Goal: Book appointment/travel/reservation

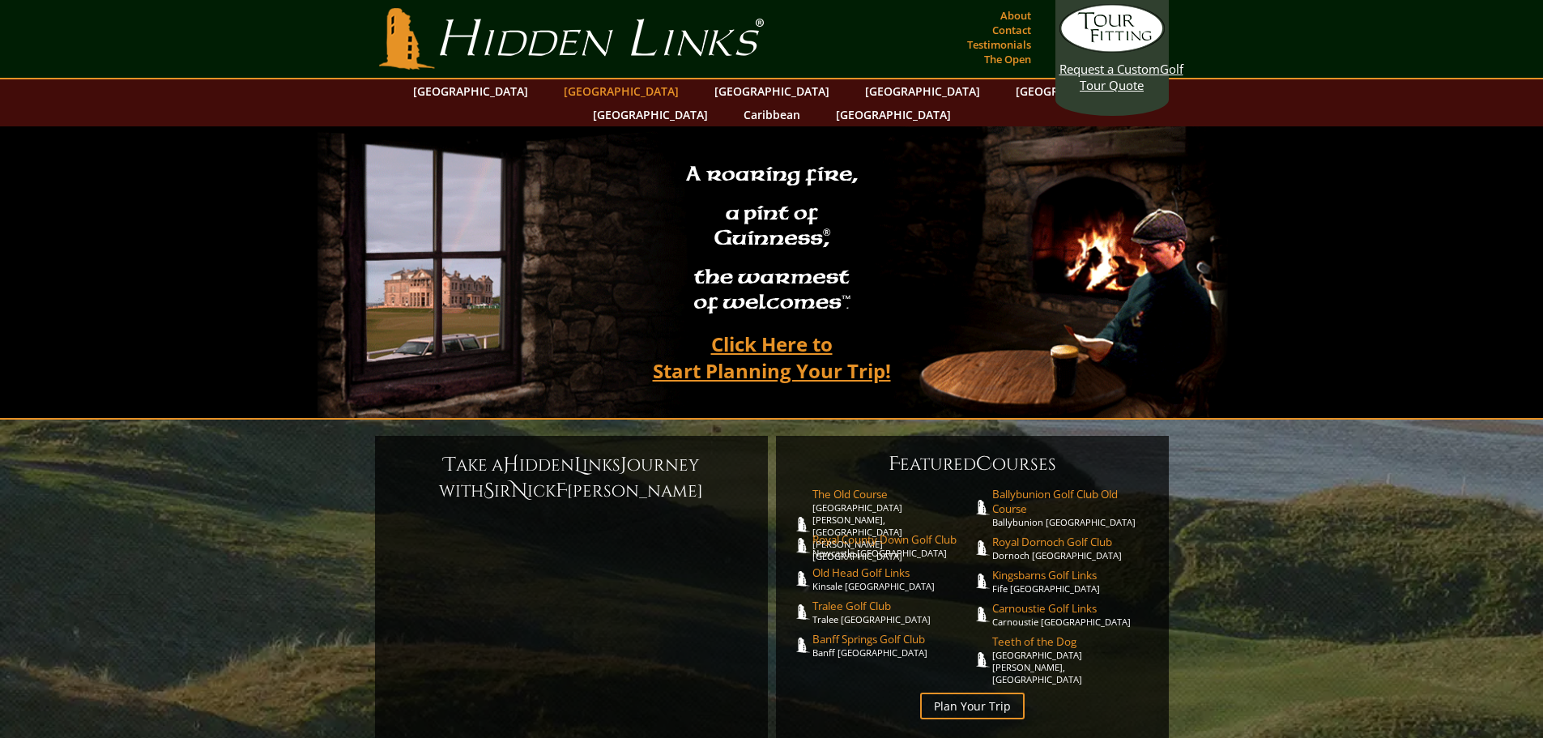
click at [604, 92] on link "[GEOGRAPHIC_DATA]" at bounding box center [621, 90] width 131 height 23
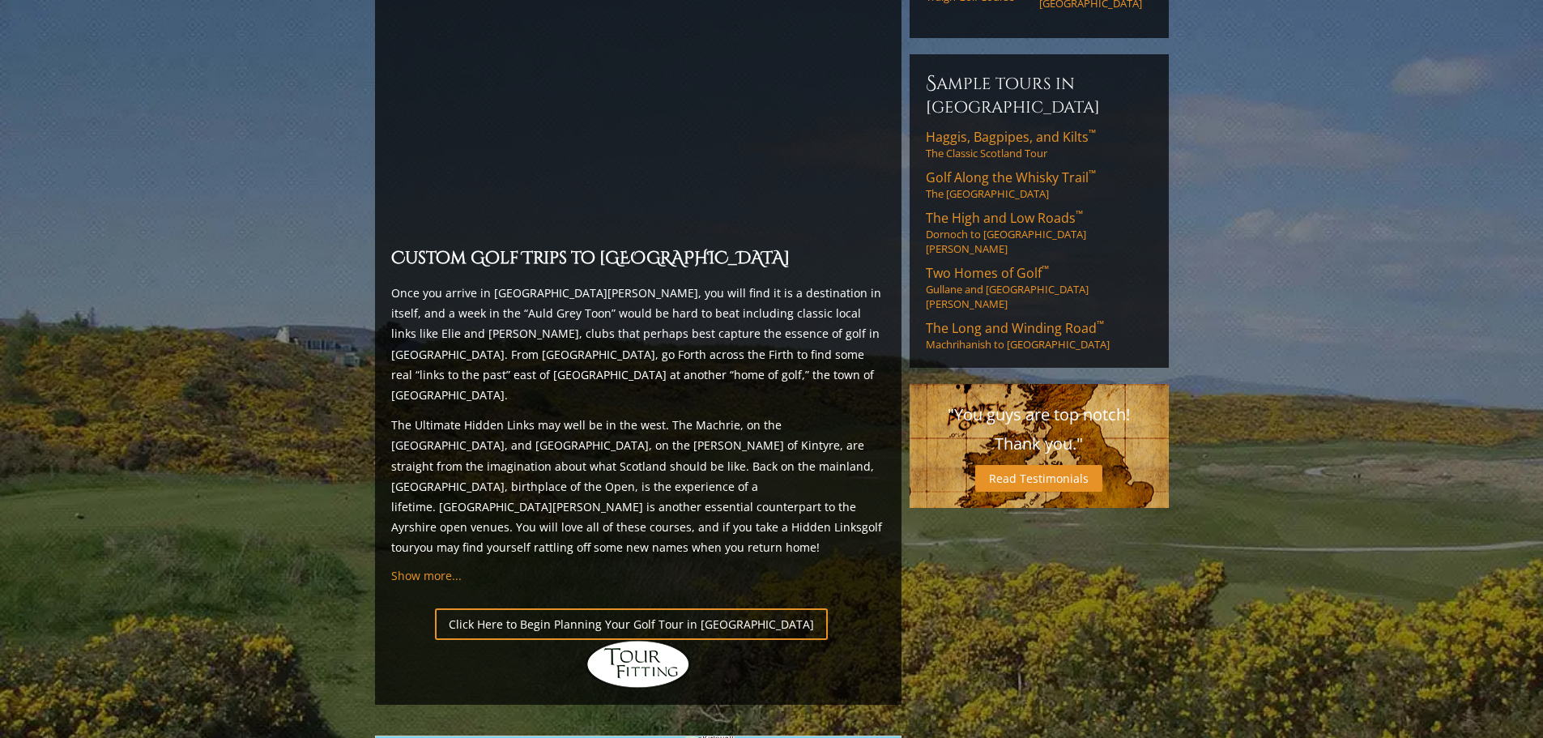
scroll to position [1397, 0]
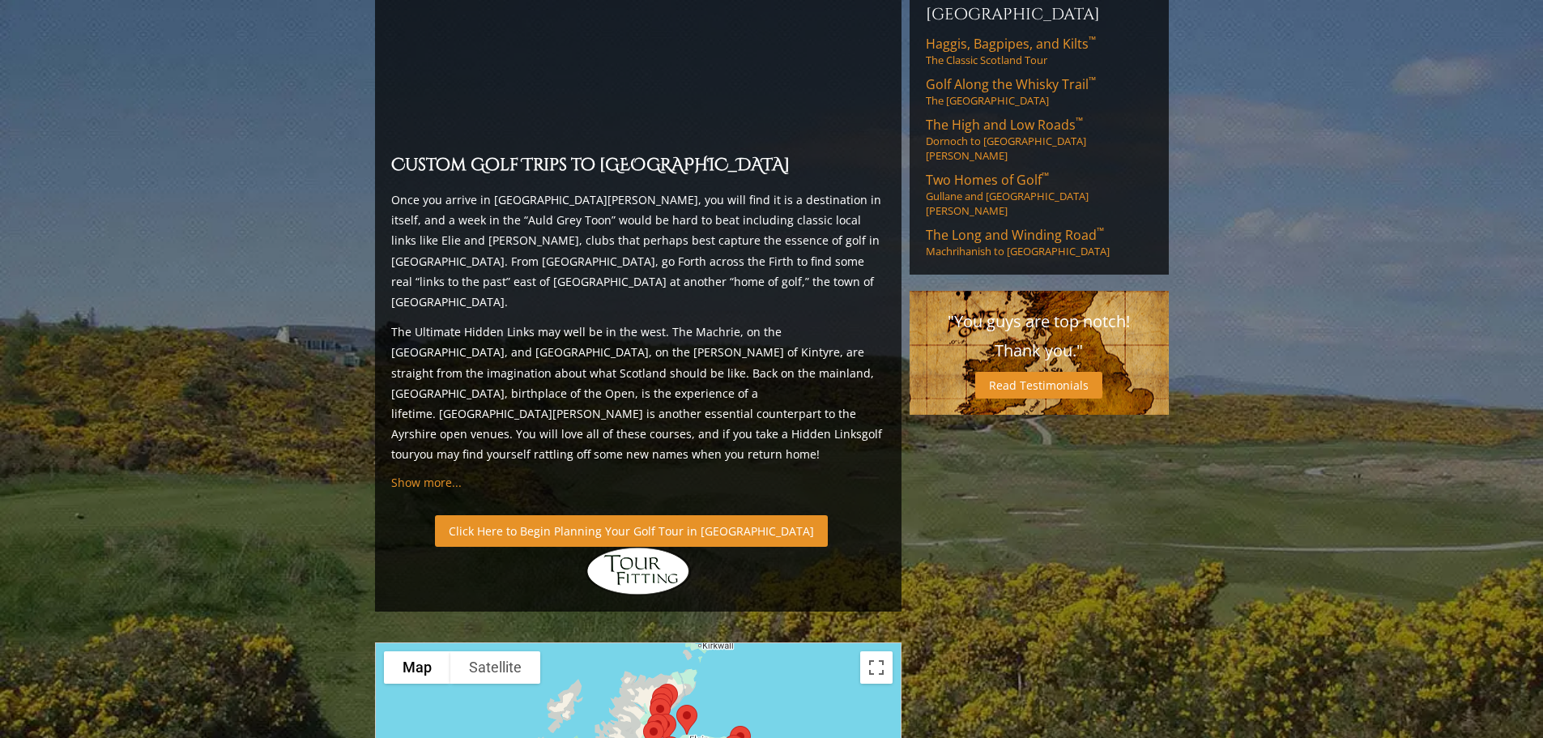
click at [505, 515] on link "Click Here to Begin Planning Your Golf Tour in [GEOGRAPHIC_DATA]" at bounding box center [631, 531] width 393 height 32
